Goal: Ask a question

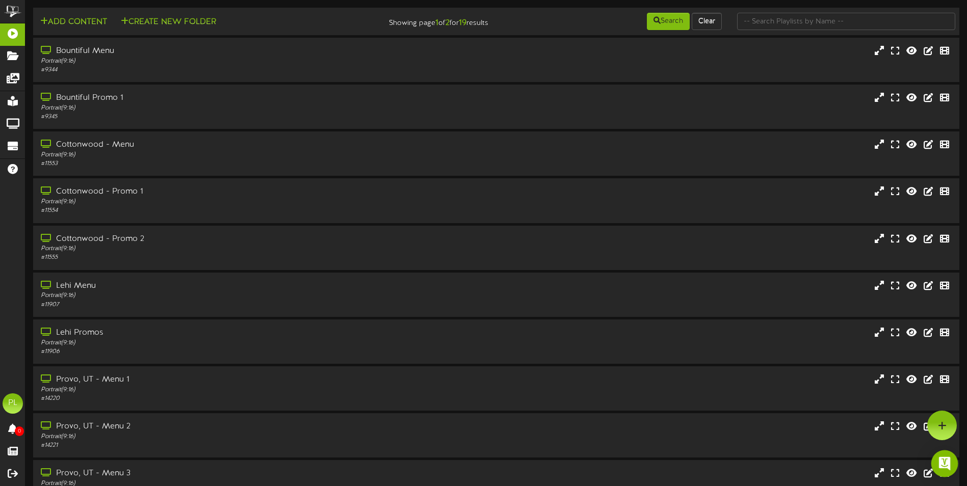
click at [942, 466] on img "Open Intercom Messenger" at bounding box center [944, 463] width 13 height 13
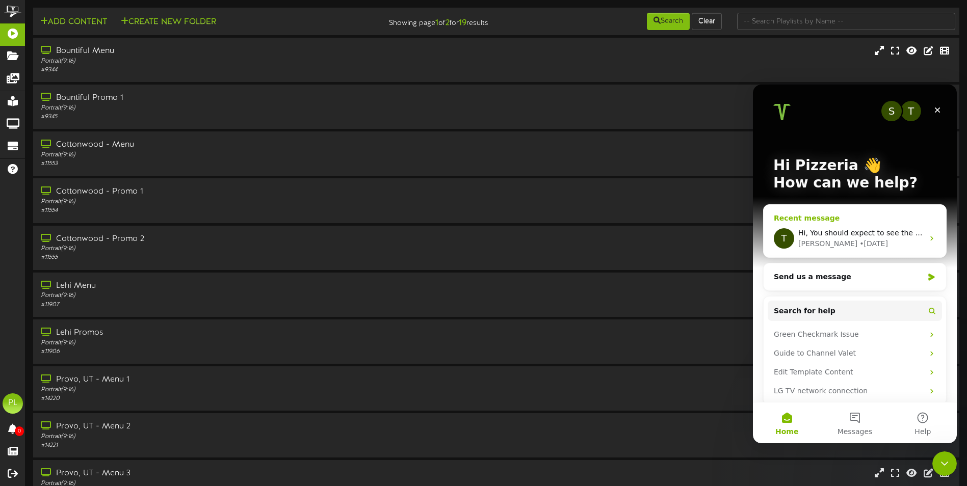
click at [875, 239] on div "[PERSON_NAME] • [DATE]" at bounding box center [860, 244] width 125 height 11
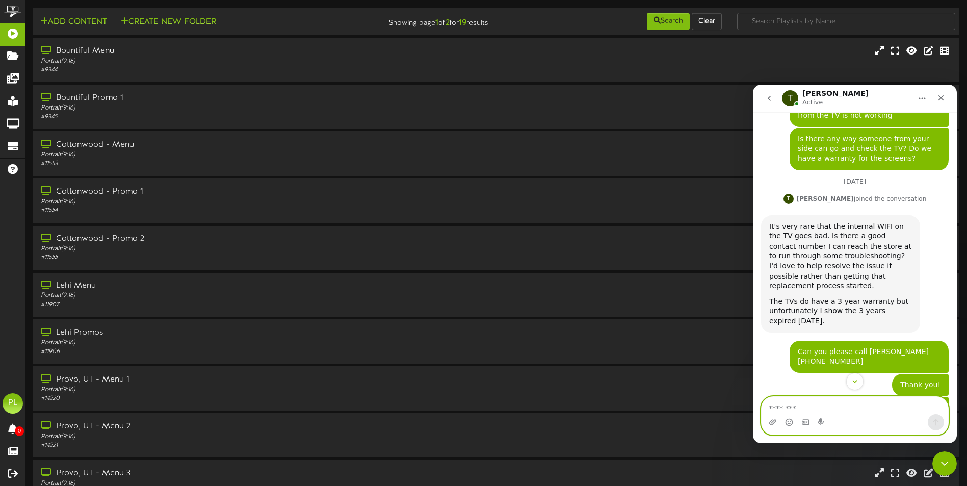
scroll to position [217, 0]
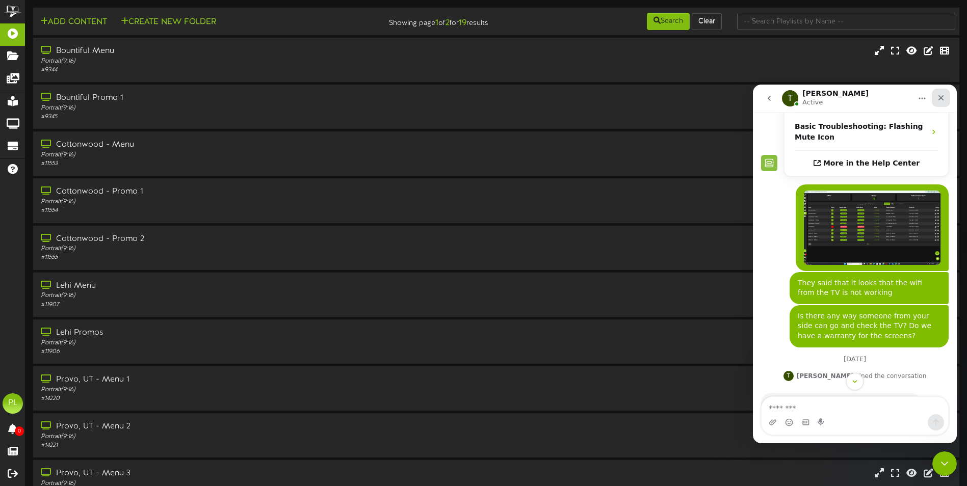
click at [947, 92] on div "Close" at bounding box center [941, 98] width 18 height 18
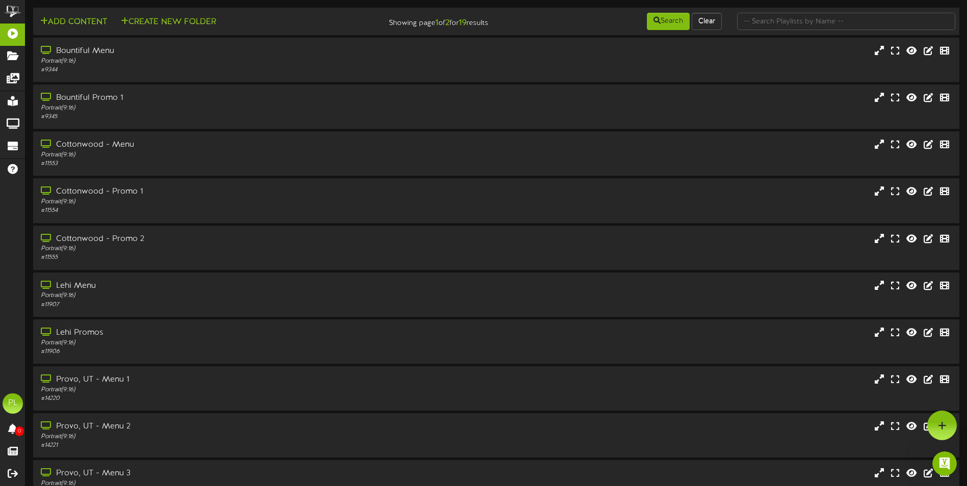
scroll to position [1185, 0]
